Goal: Communication & Community: Connect with others

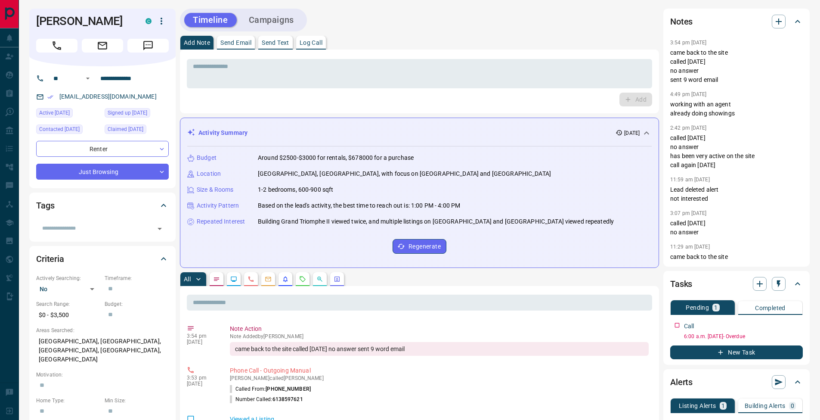
click at [361, 90] on div "* ​ Add" at bounding box center [419, 81] width 465 height 50
click at [363, 79] on textarea at bounding box center [419, 74] width 453 height 22
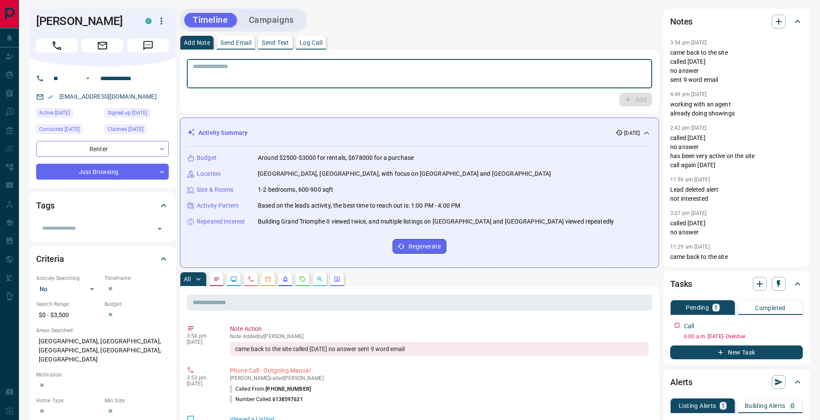
click at [323, 44] on p "Log Call" at bounding box center [311, 43] width 23 height 6
click at [647, 96] on button "Log Call" at bounding box center [635, 100] width 34 height 14
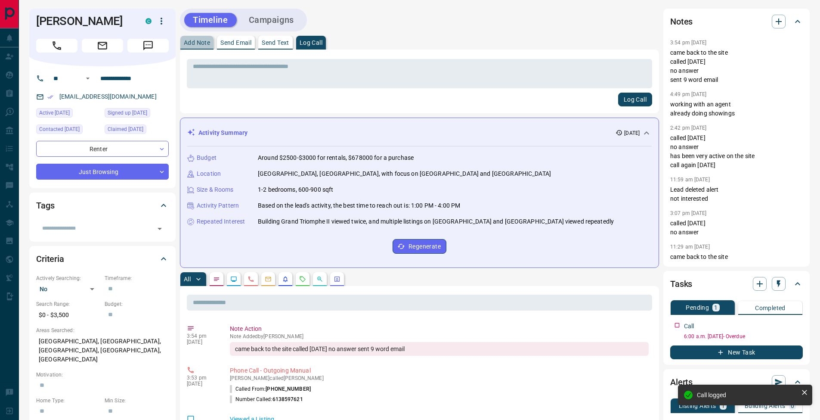
drag, startPoint x: 202, startPoint y: 46, endPoint x: 415, endPoint y: 162, distance: 242.6
click at [202, 46] on button "Add Note" at bounding box center [196, 43] width 33 height 14
click at [797, 325] on icon "button" at bounding box center [797, 323] width 7 height 7
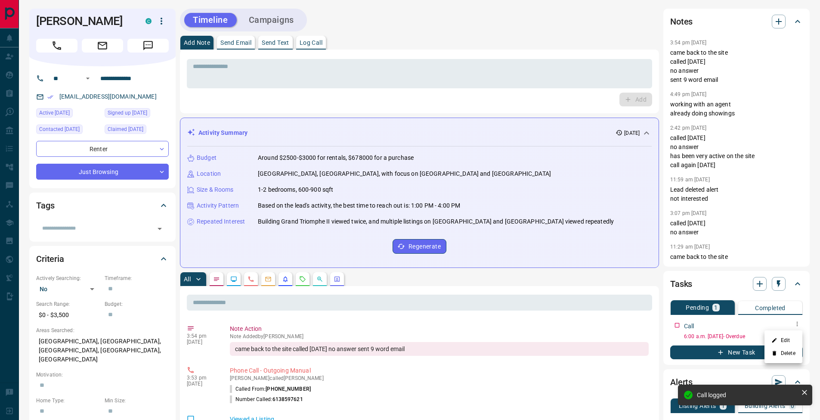
click at [794, 336] on li "Edit" at bounding box center [784, 340] width 38 height 13
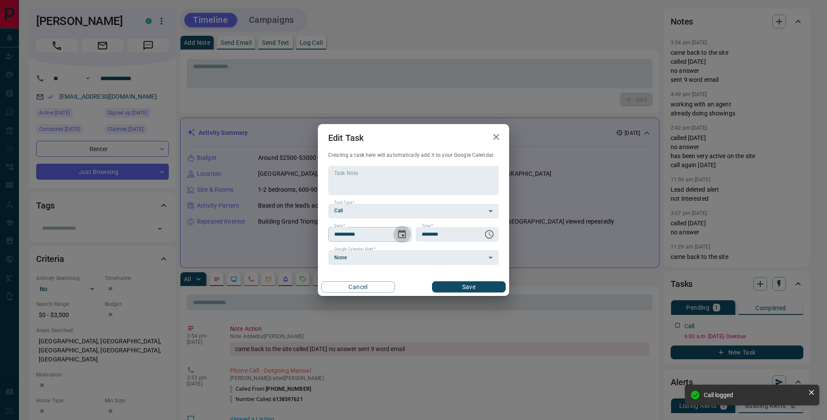
click at [403, 237] on icon "Choose date, selected date is Sep 15, 2025" at bounding box center [402, 233] width 8 height 9
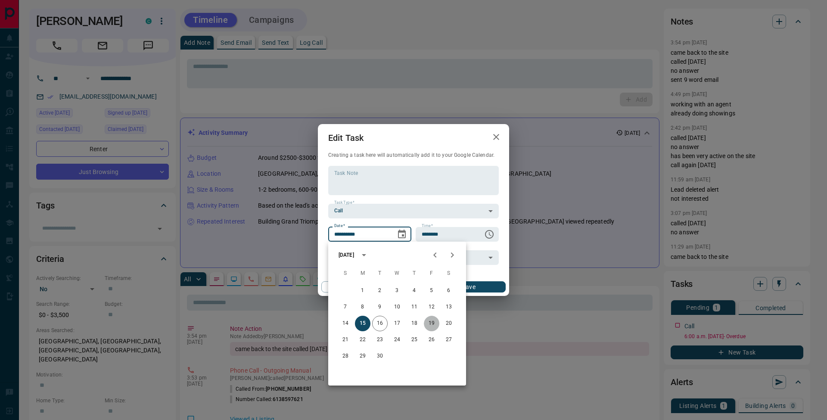
click at [433, 323] on button "19" at bounding box center [432, 324] width 16 height 16
type input "**********"
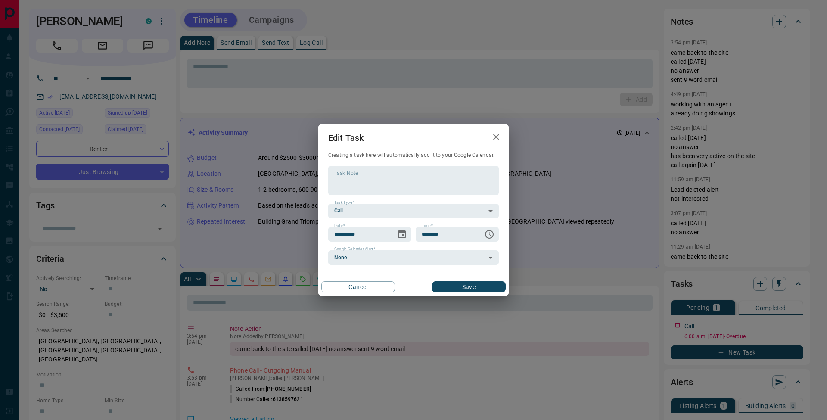
click at [474, 291] on button "Save" at bounding box center [469, 286] width 74 height 11
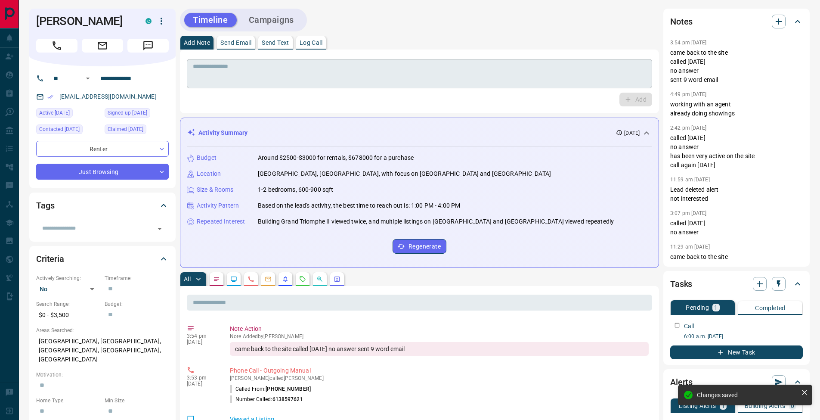
click at [285, 80] on textarea at bounding box center [419, 74] width 453 height 22
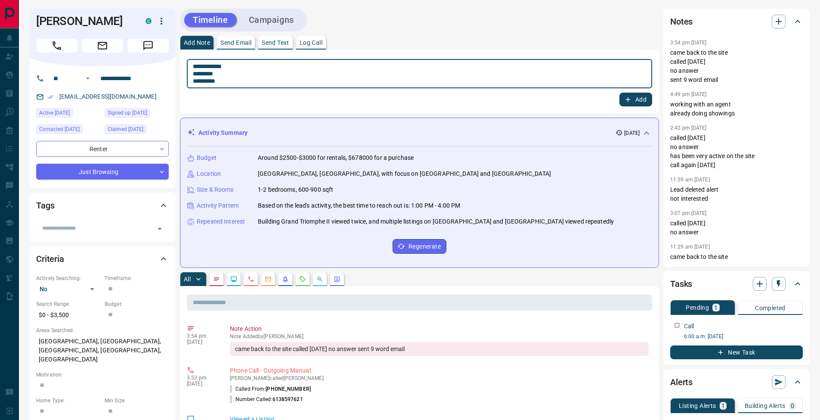
click at [196, 74] on textarea "**********" at bounding box center [419, 74] width 453 height 22
type textarea "**********"
click at [635, 99] on button "Add" at bounding box center [636, 100] width 33 height 14
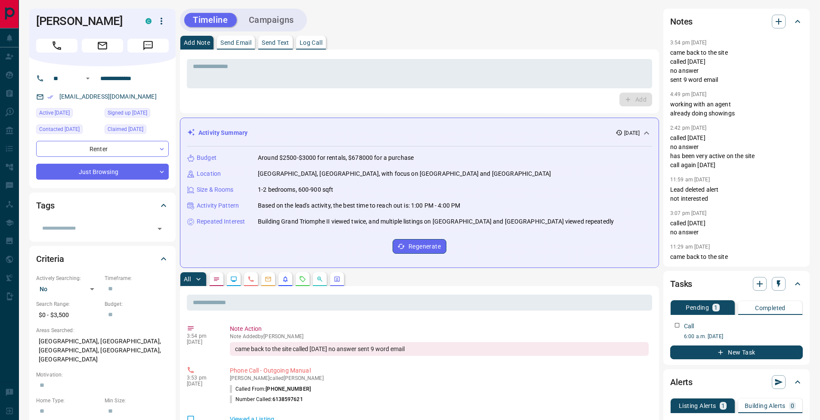
click at [279, 42] on p "Send Text" at bounding box center [276, 43] width 28 height 6
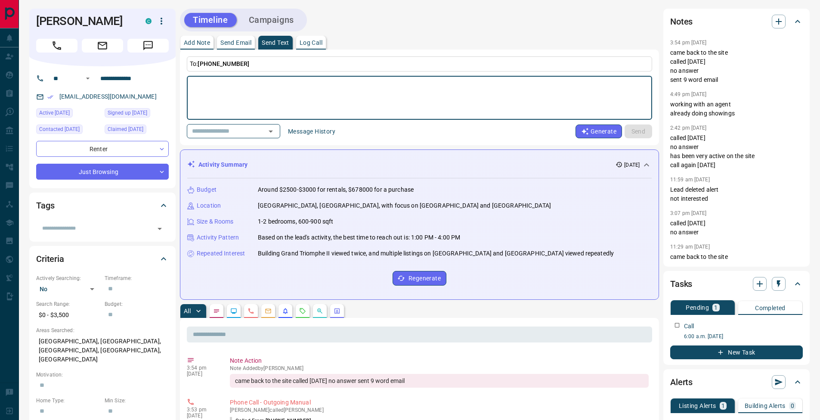
click at [319, 130] on button "Message History" at bounding box center [312, 131] width 58 height 14
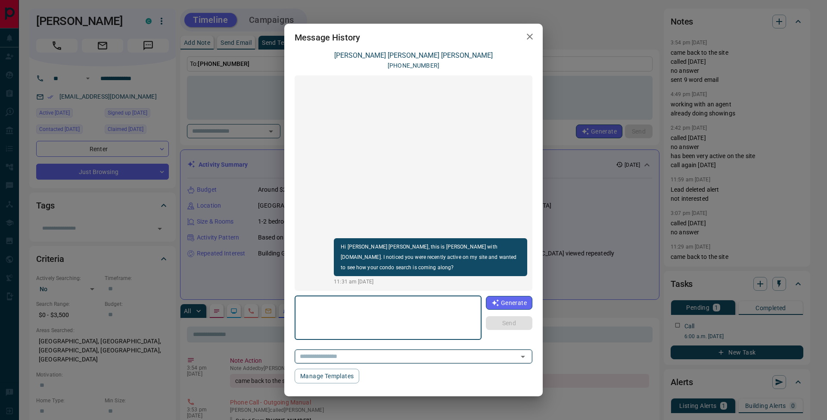
click at [526, 355] on icon "Open" at bounding box center [523, 356] width 10 height 10
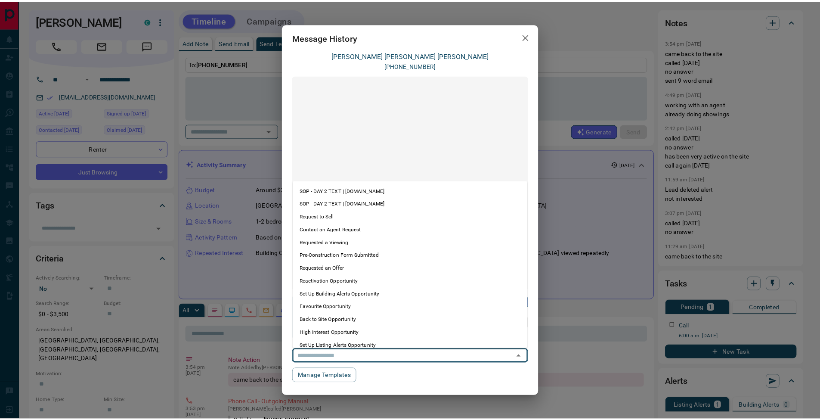
scroll to position [46, 0]
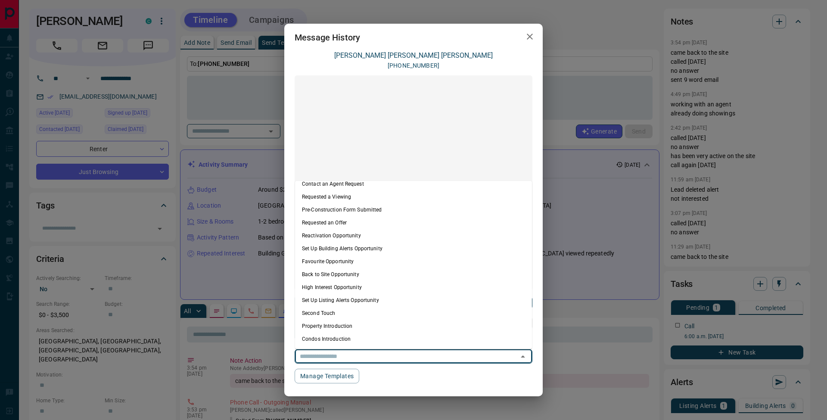
click at [366, 338] on li "Condos Introduction" at bounding box center [413, 338] width 237 height 13
type textarea "**********"
type input "**********"
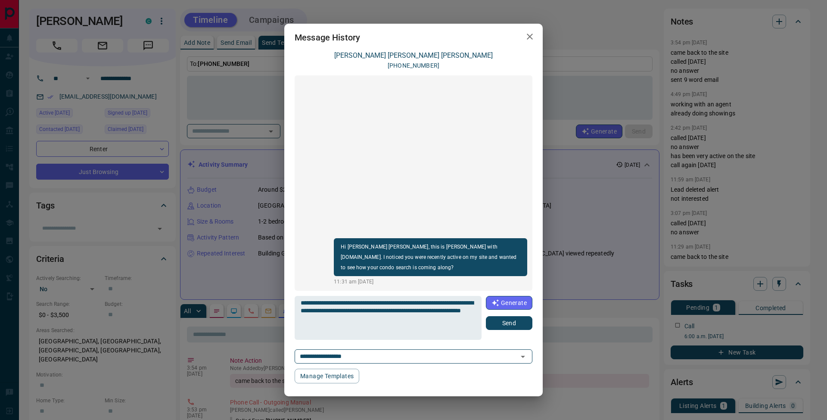
click at [518, 326] on button "Send" at bounding box center [509, 323] width 47 height 14
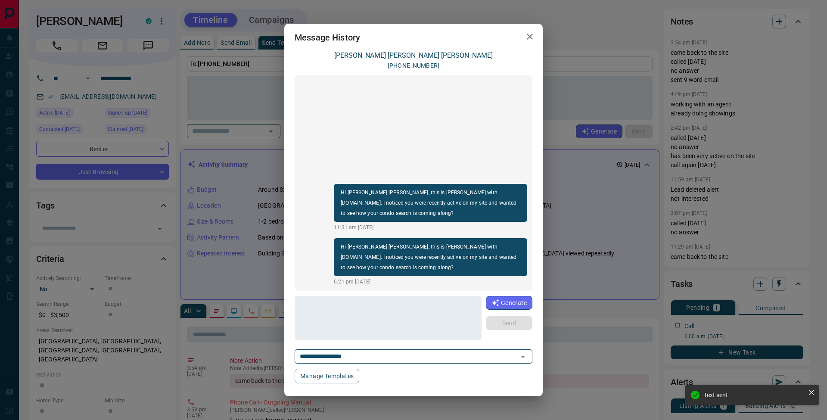
click at [530, 36] on icon "button" at bounding box center [530, 37] width 6 height 6
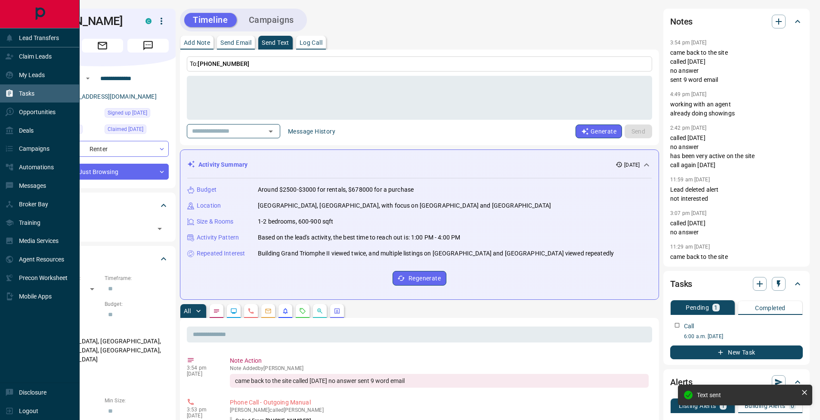
click at [13, 90] on icon at bounding box center [9, 93] width 9 height 9
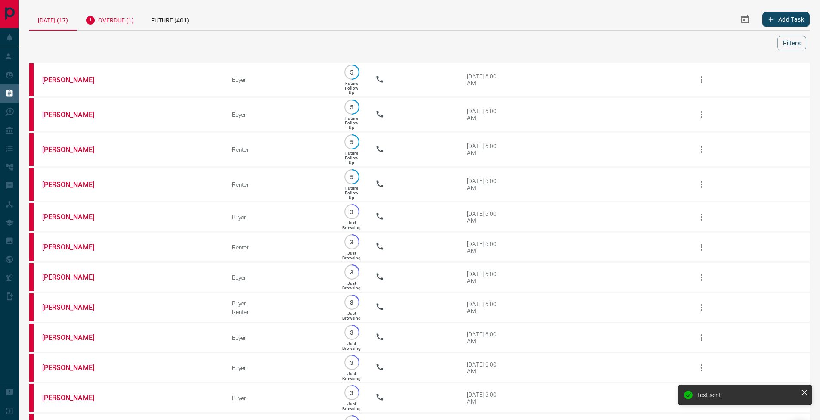
click at [134, 23] on div "Overdue (1)" at bounding box center [110, 19] width 66 height 21
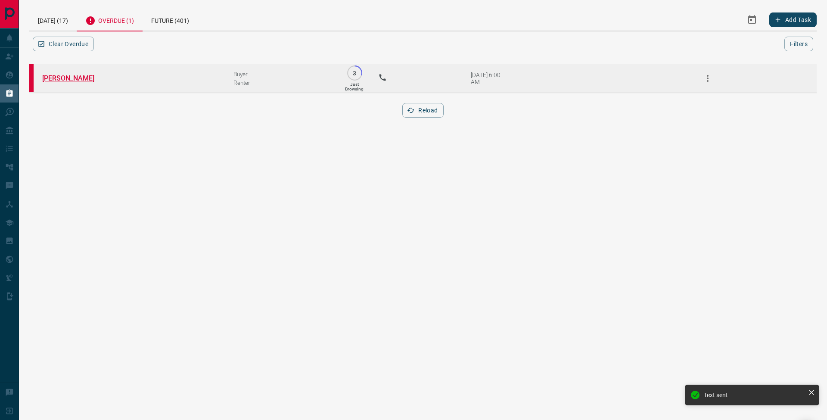
click at [85, 77] on link "[PERSON_NAME]" at bounding box center [74, 78] width 65 height 8
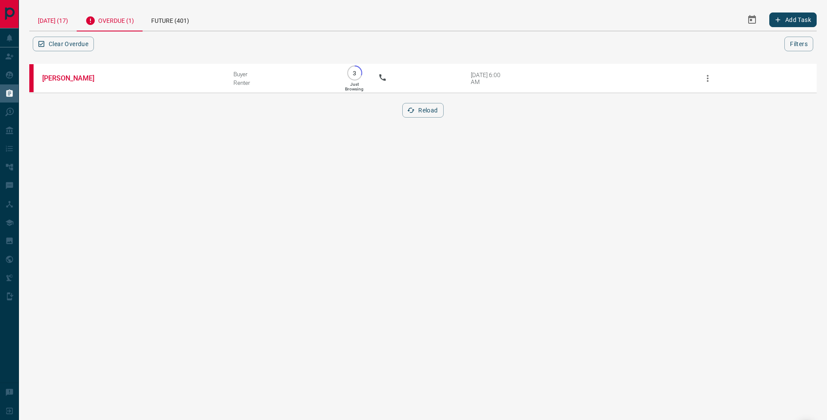
click at [69, 19] on div "[DATE] (17)" at bounding box center [52, 20] width 47 height 22
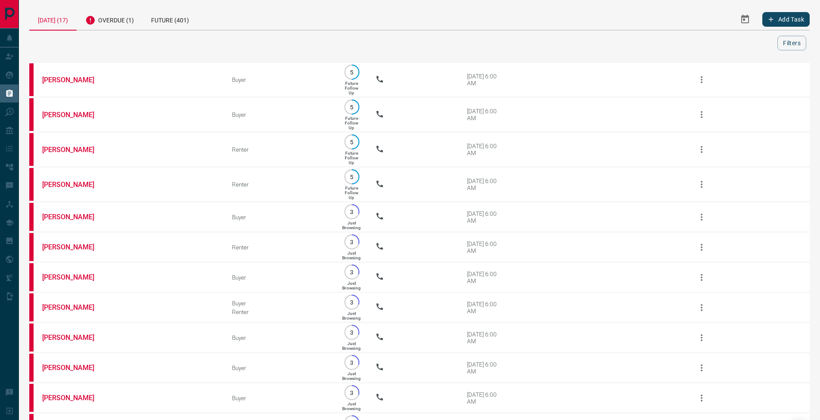
click at [375, 29] on div "[DATE] (17) Overdue (1) Future (401)" at bounding box center [302, 19] width 546 height 21
click at [140, 23] on div "Overdue (1)" at bounding box center [110, 19] width 66 height 21
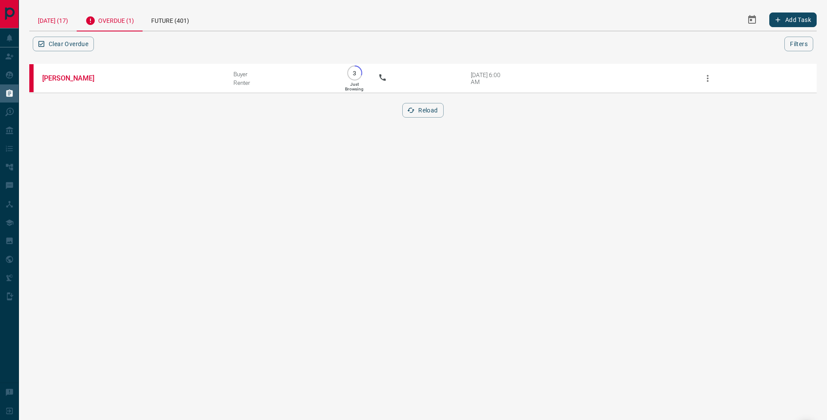
click at [74, 25] on div "[DATE] (17)" at bounding box center [52, 20] width 47 height 22
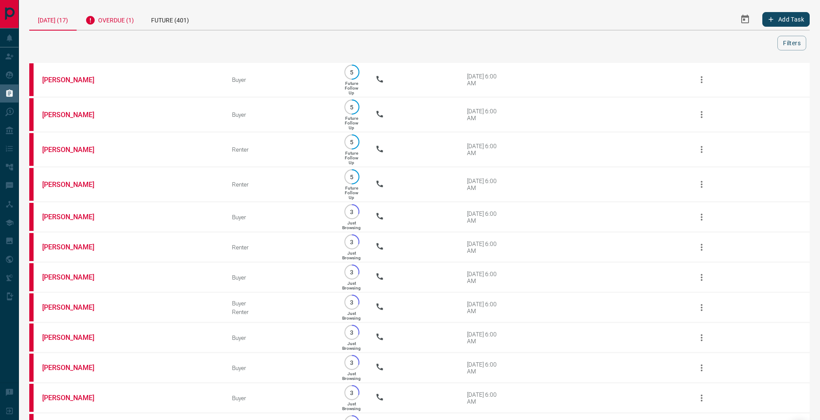
click at [118, 29] on div "Overdue (1)" at bounding box center [110, 19] width 66 height 21
